Goal: Information Seeking & Learning: Learn about a topic

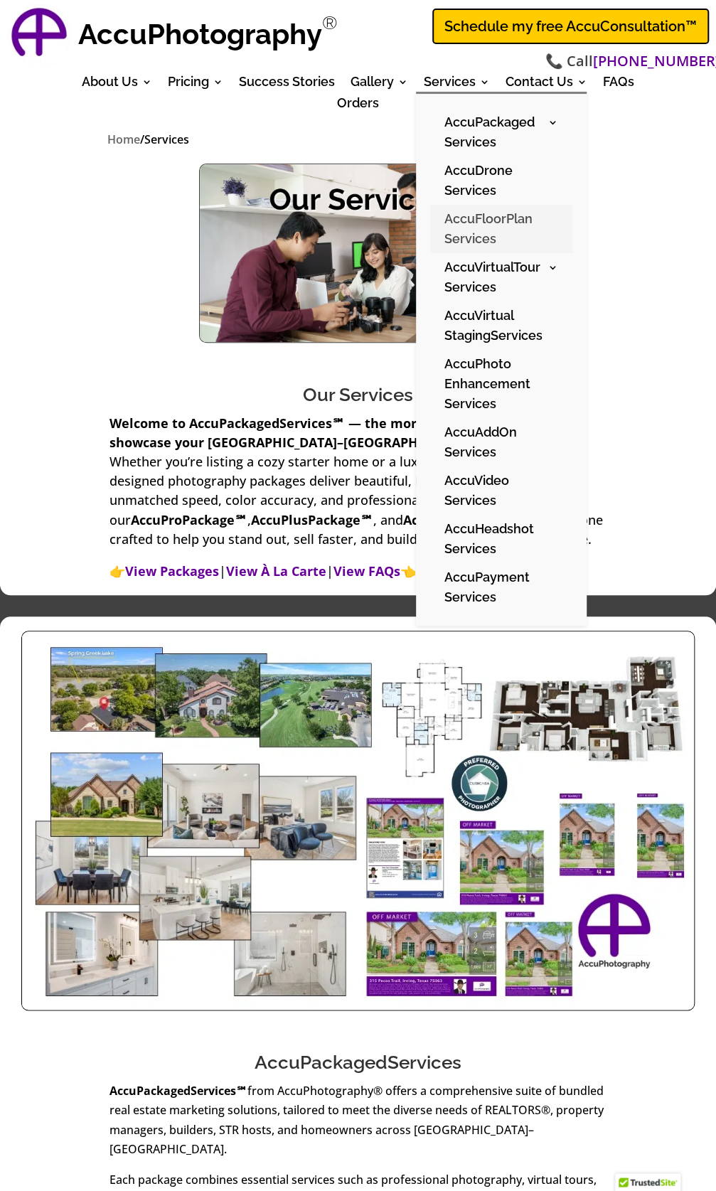
click at [476, 230] on link "AccuFloorPlan Services" at bounding box center [501, 229] width 142 height 48
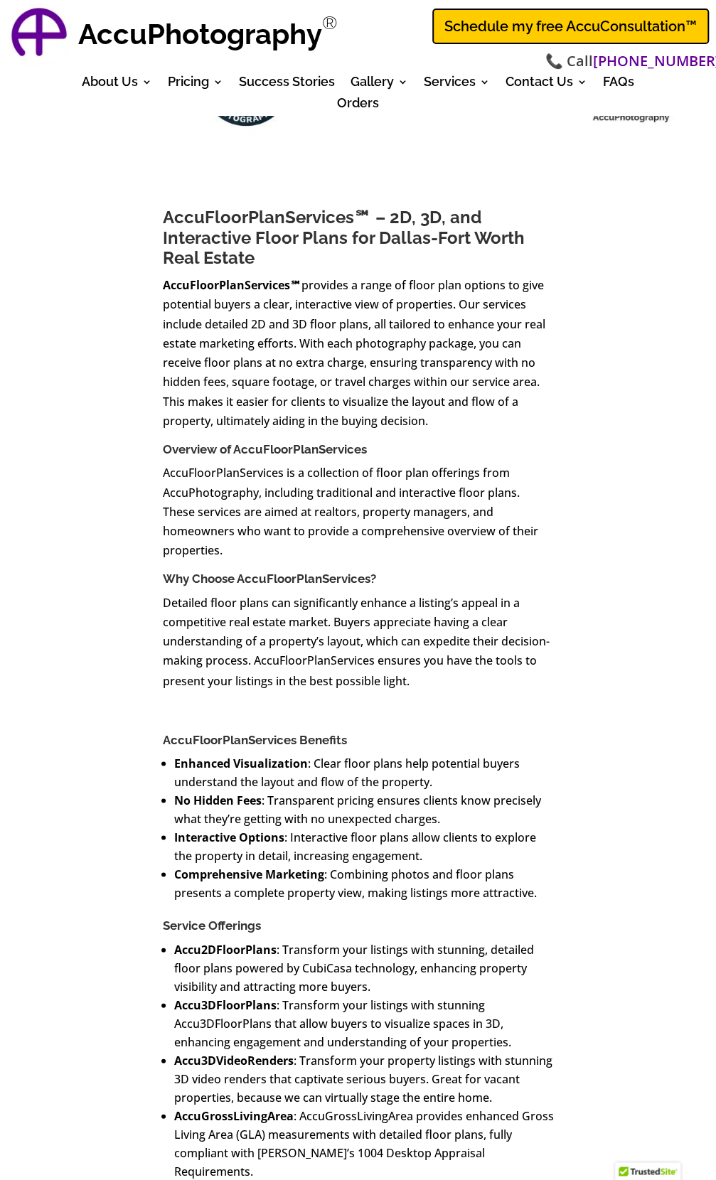
scroll to position [398, 0]
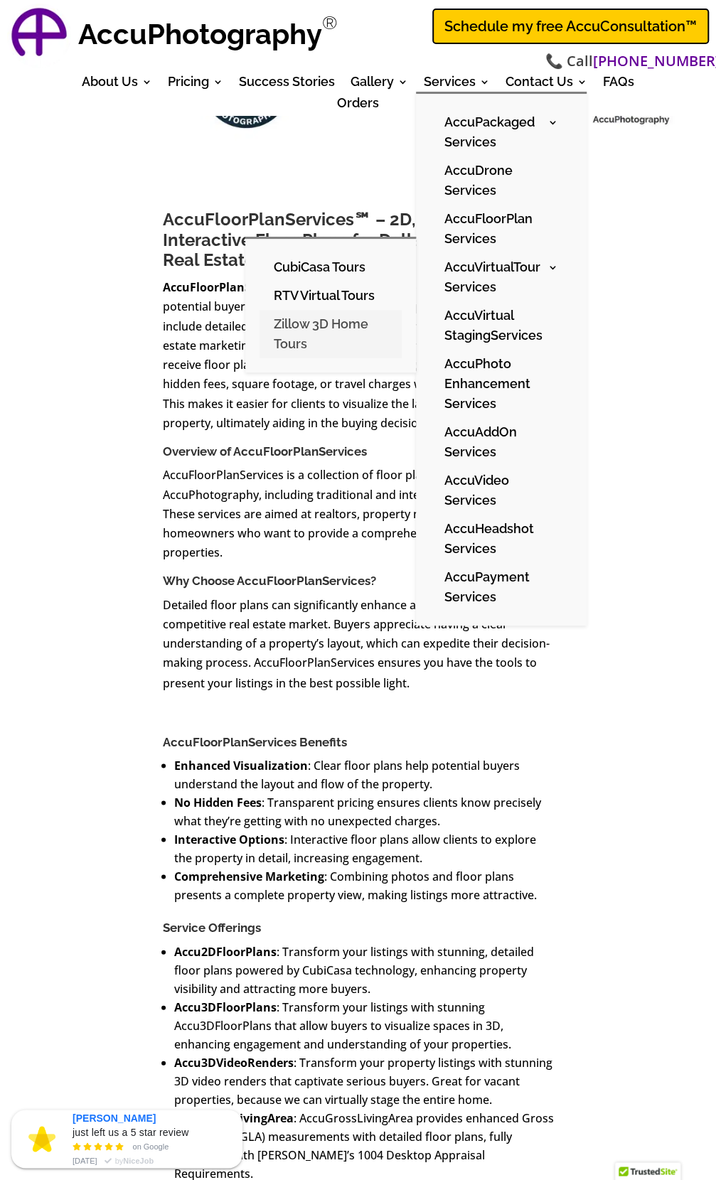
click at [314, 324] on link "Zillow 3D Home Tours" at bounding box center [330, 334] width 142 height 48
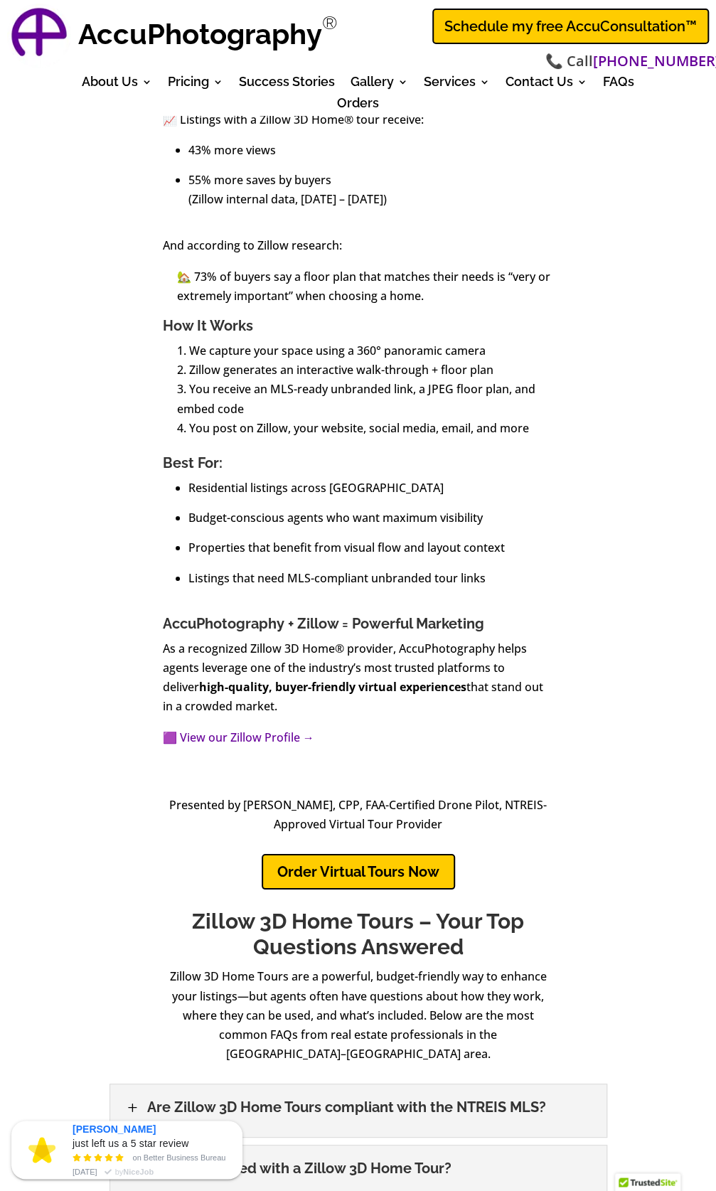
scroll to position [1479, 0]
click at [225, 734] on link "🟪 View our Zillow Profile →" at bounding box center [238, 737] width 151 height 16
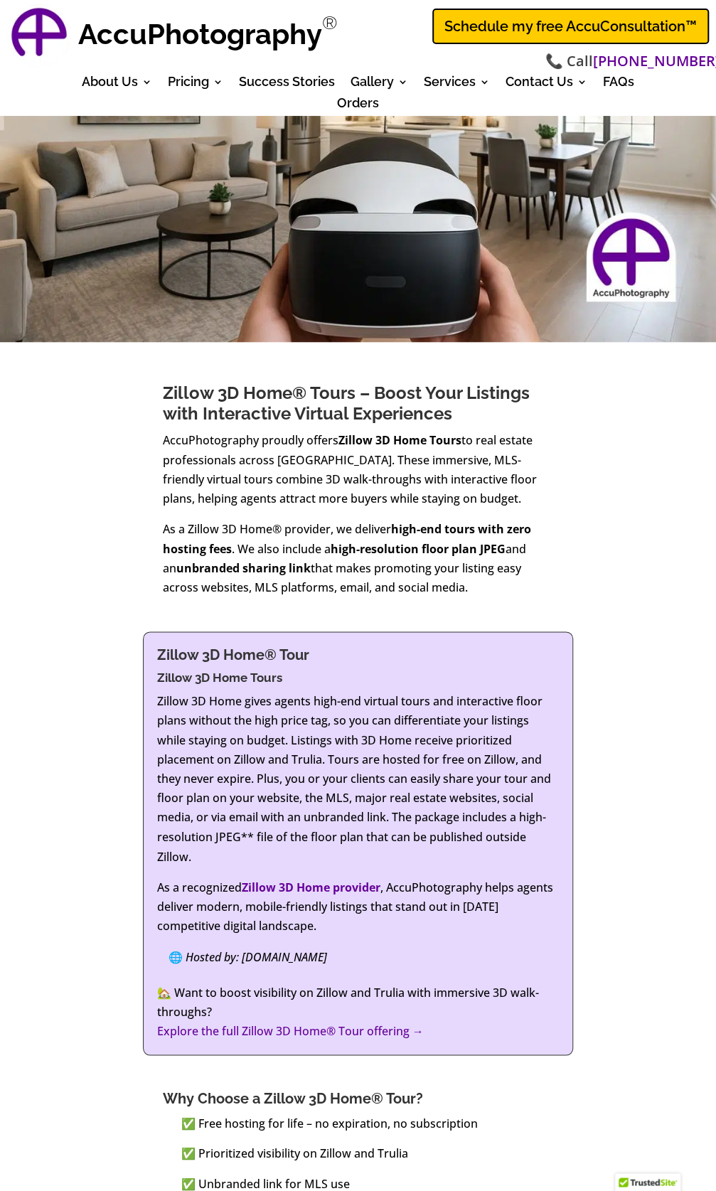
scroll to position [226, 0]
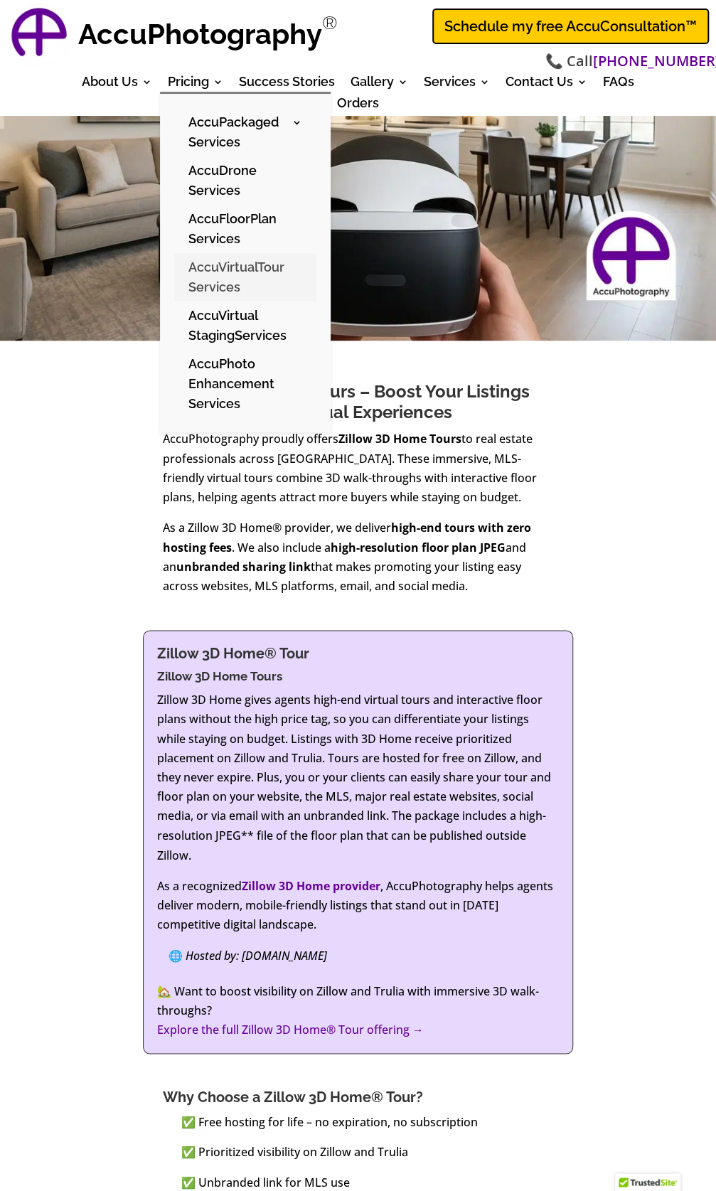
click at [208, 275] on link "AccuVirtualTour Services" at bounding box center [245, 277] width 142 height 48
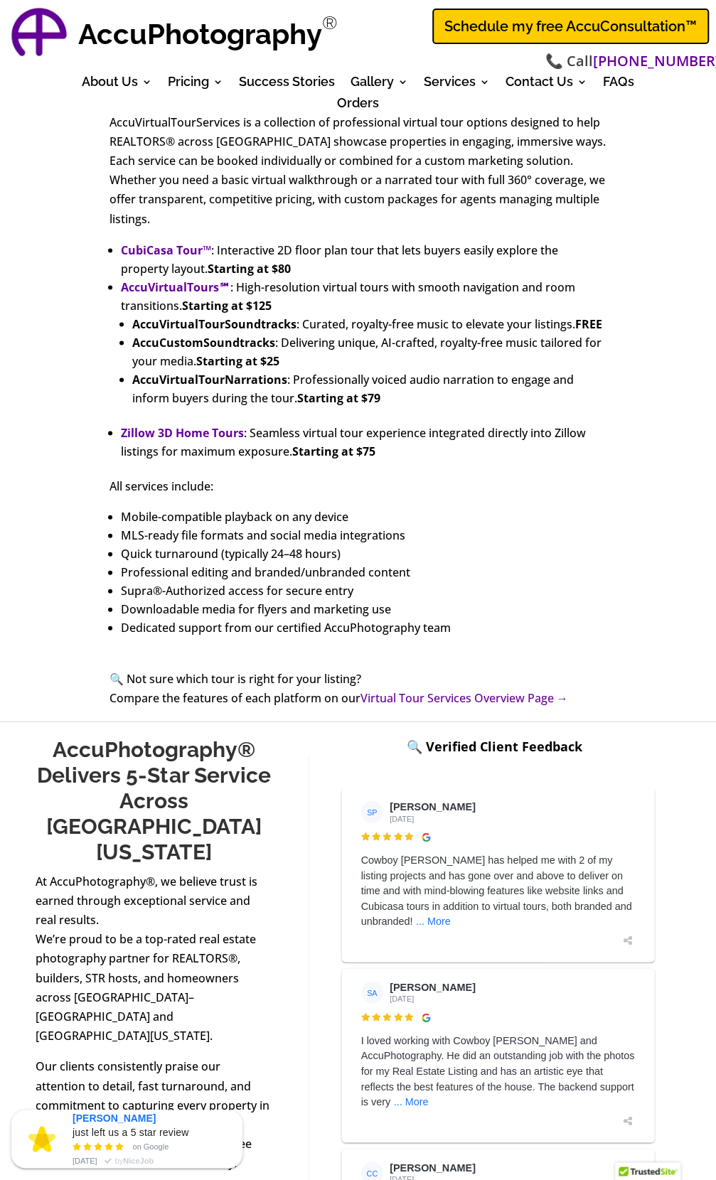
scroll to position [726, 0]
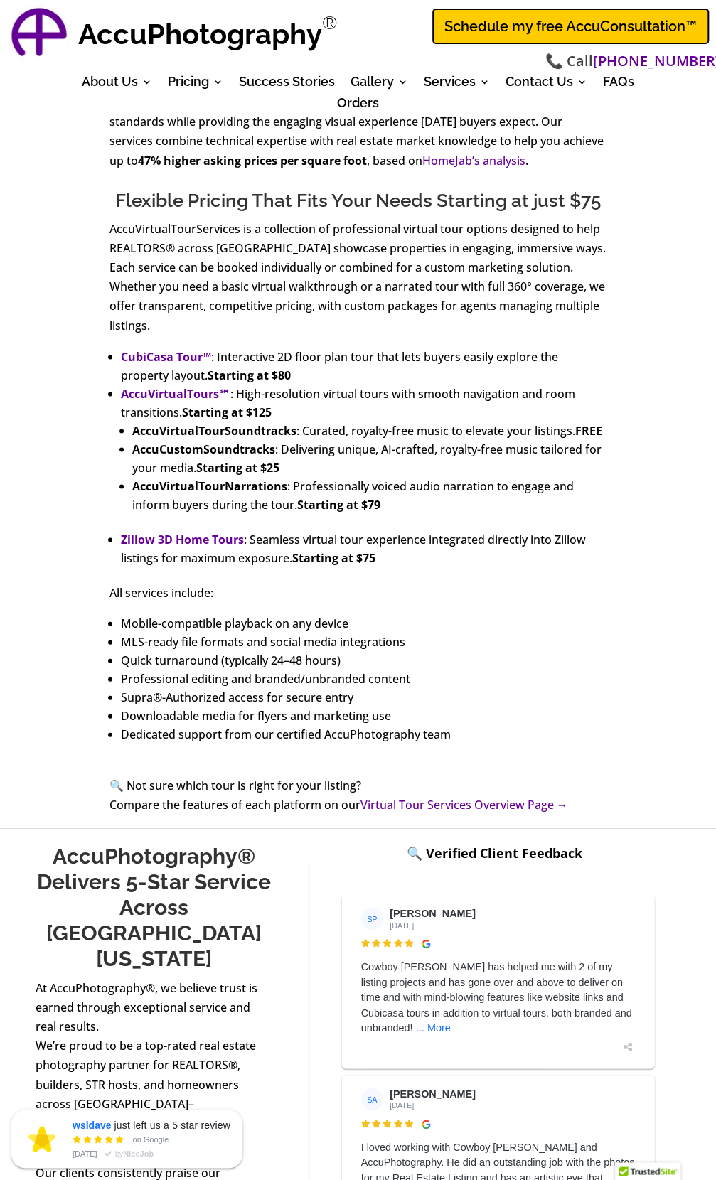
click at [407, 804] on link "Virtual Tour Services Overview Page →" at bounding box center [464, 804] width 208 height 16
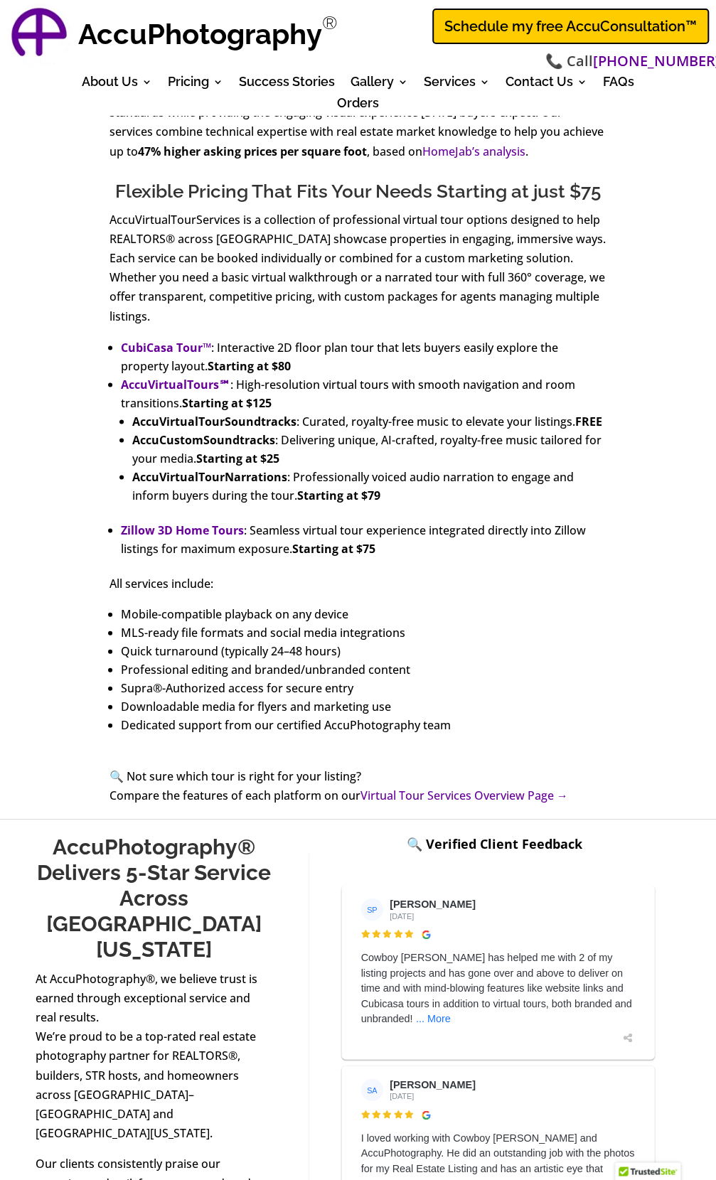
scroll to position [736, 0]
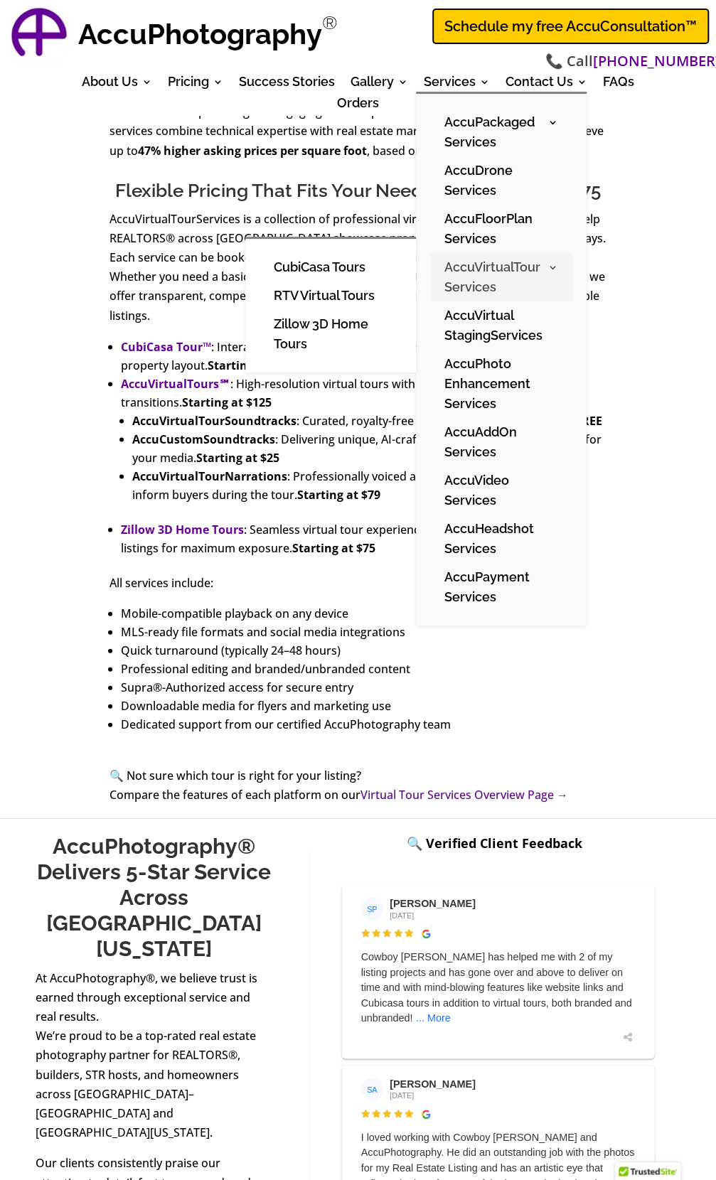
click at [473, 273] on link "AccuVirtualTour Services" at bounding box center [501, 277] width 142 height 48
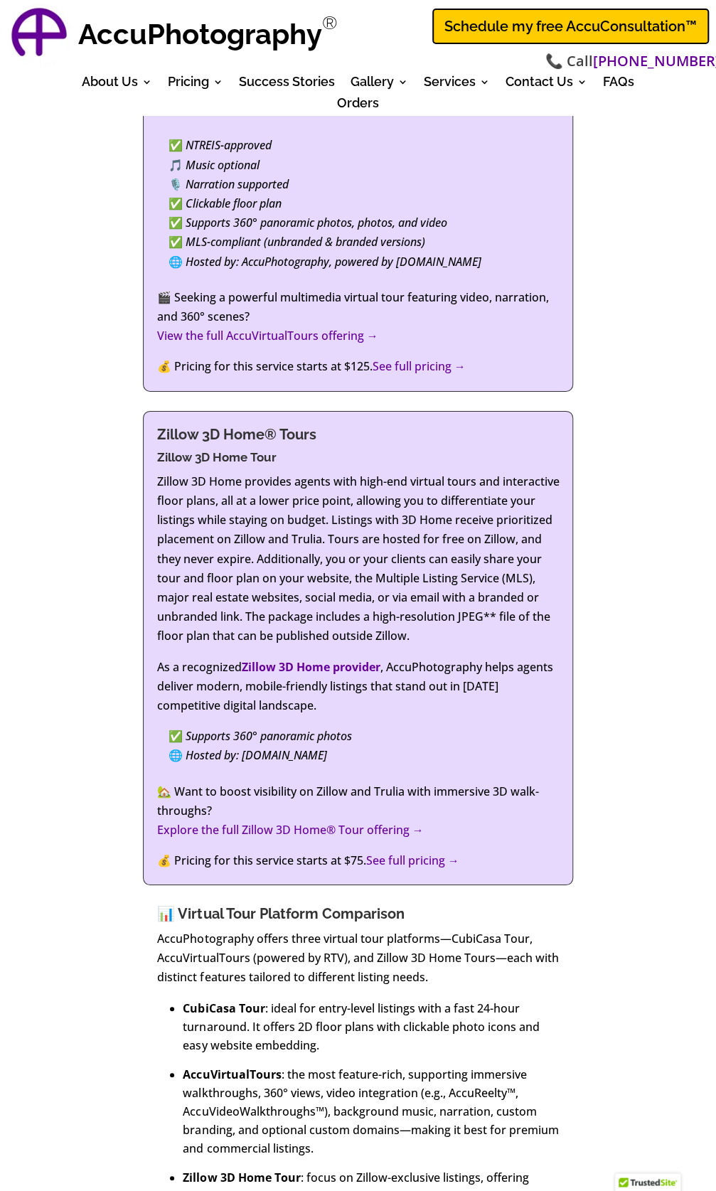
scroll to position [1532, 0]
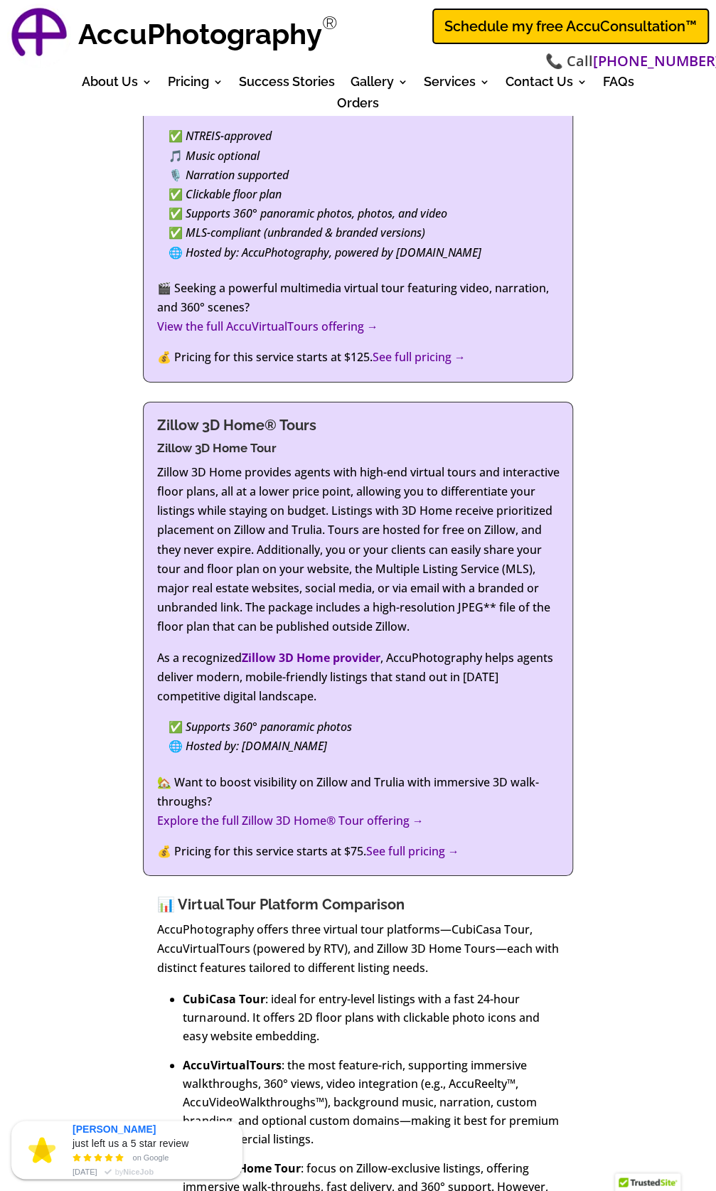
drag, startPoint x: 326, startPoint y: 697, endPoint x: 144, endPoint y: 476, distance: 285.3
click at [144, 476] on div "Zillow 3D Home® Tours Zillow 3D Home Tour Zillow 3D Home provides agents with h…" at bounding box center [357, 639] width 429 height 474
drag, startPoint x: 144, startPoint y: 476, endPoint x: 200, endPoint y: 471, distance: 55.7
copy div "Zillow 3D Home provides agents with high-end virtual tours and interactive floo…"
